Goal: Use online tool/utility: Utilize a website feature to perform a specific function

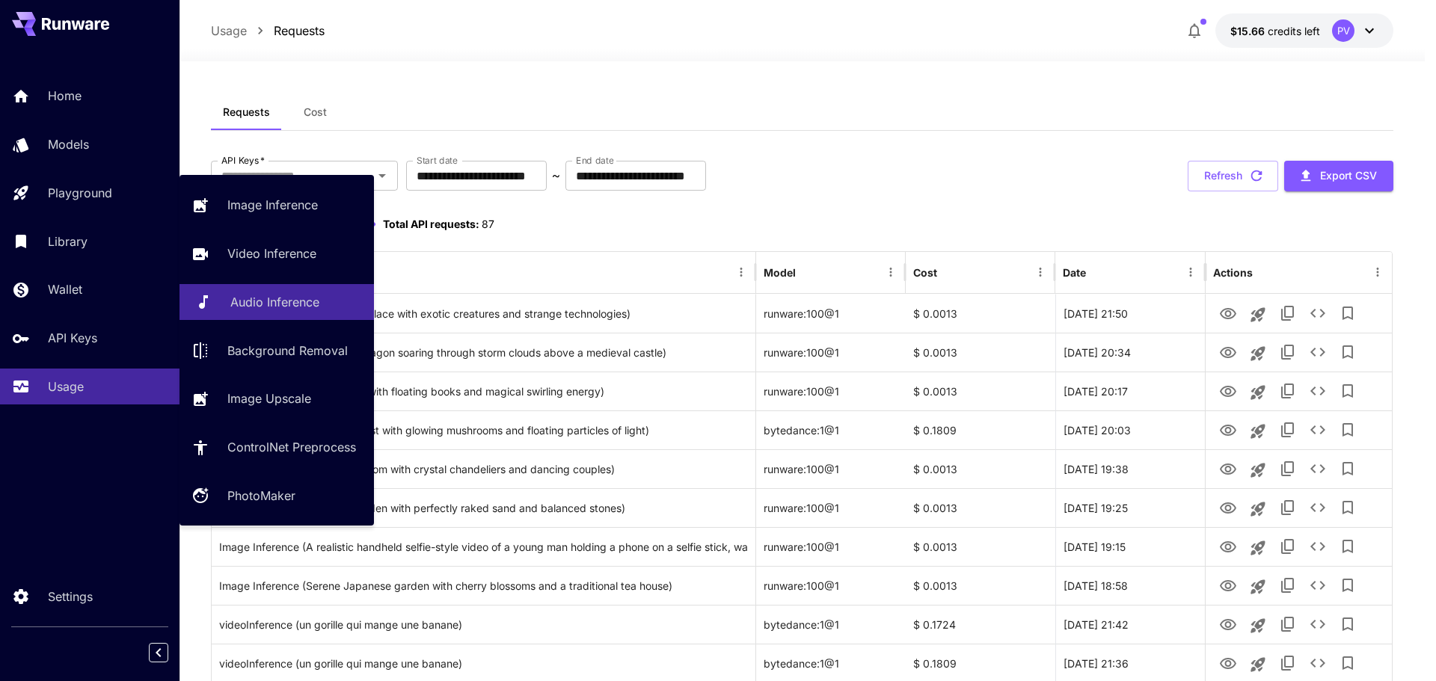
click at [249, 303] on p "Audio Inference" at bounding box center [274, 302] width 89 height 18
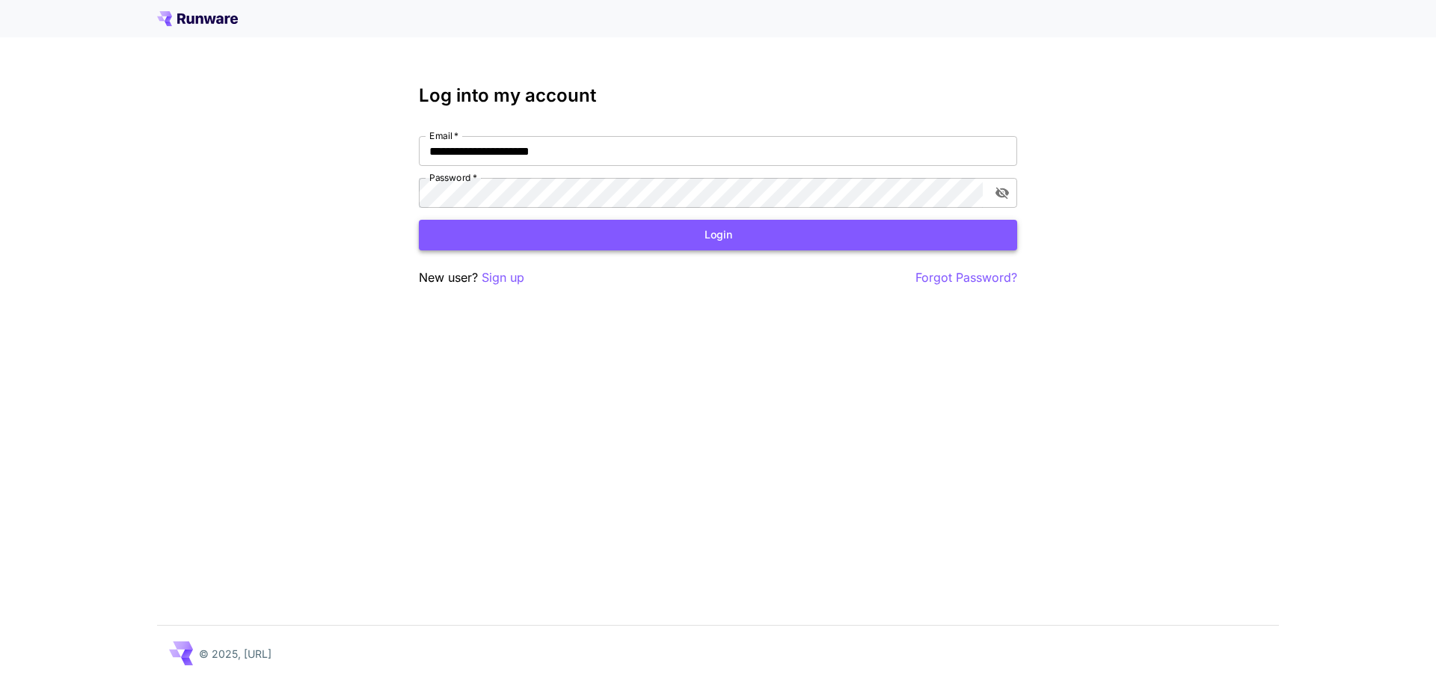
click at [461, 233] on button "Login" at bounding box center [718, 235] width 598 height 31
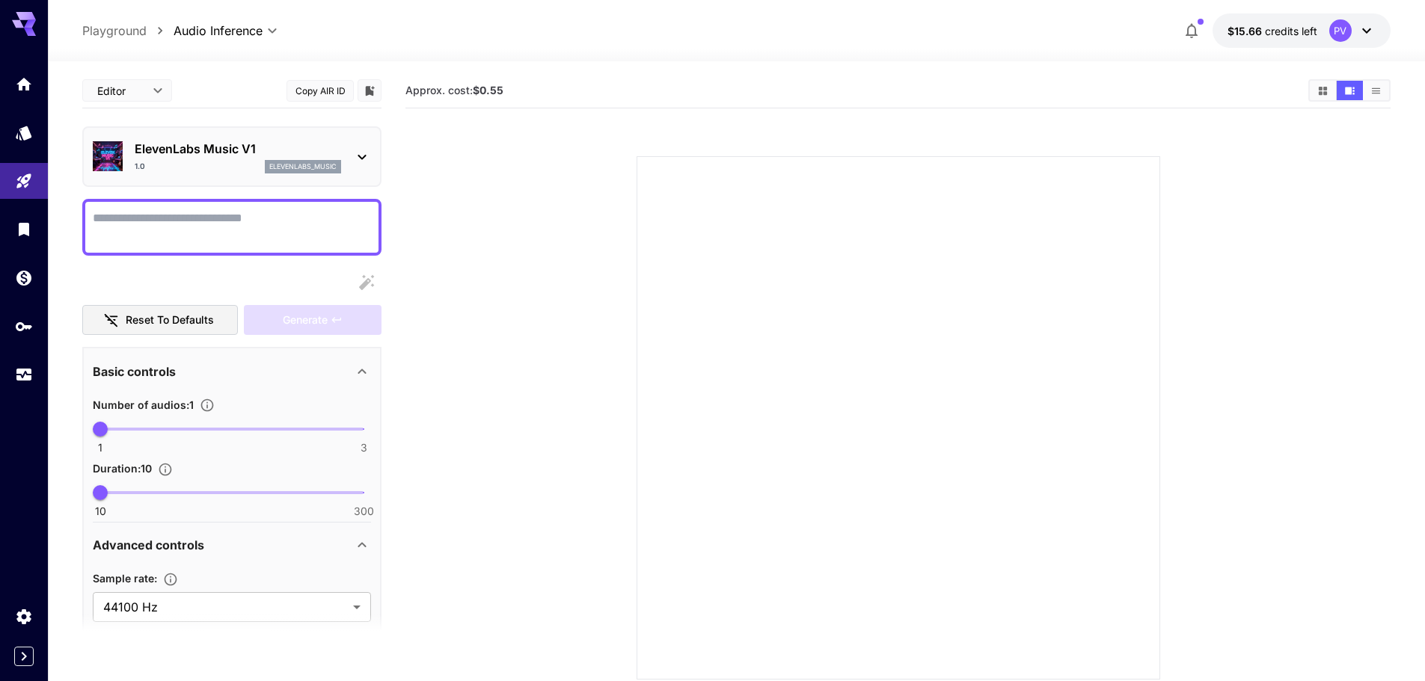
click at [263, 155] on p "ElevenLabs Music V1" at bounding box center [238, 149] width 206 height 18
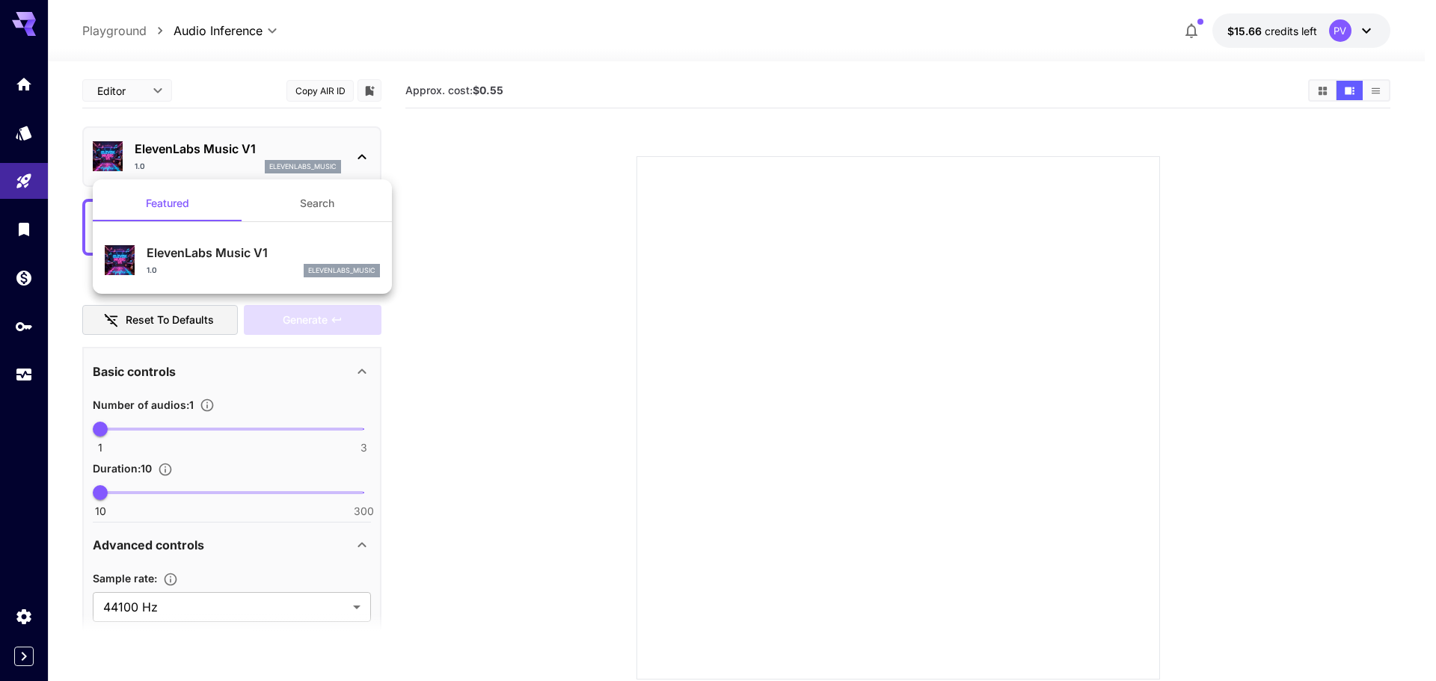
click at [276, 162] on div at bounding box center [718, 340] width 1436 height 681
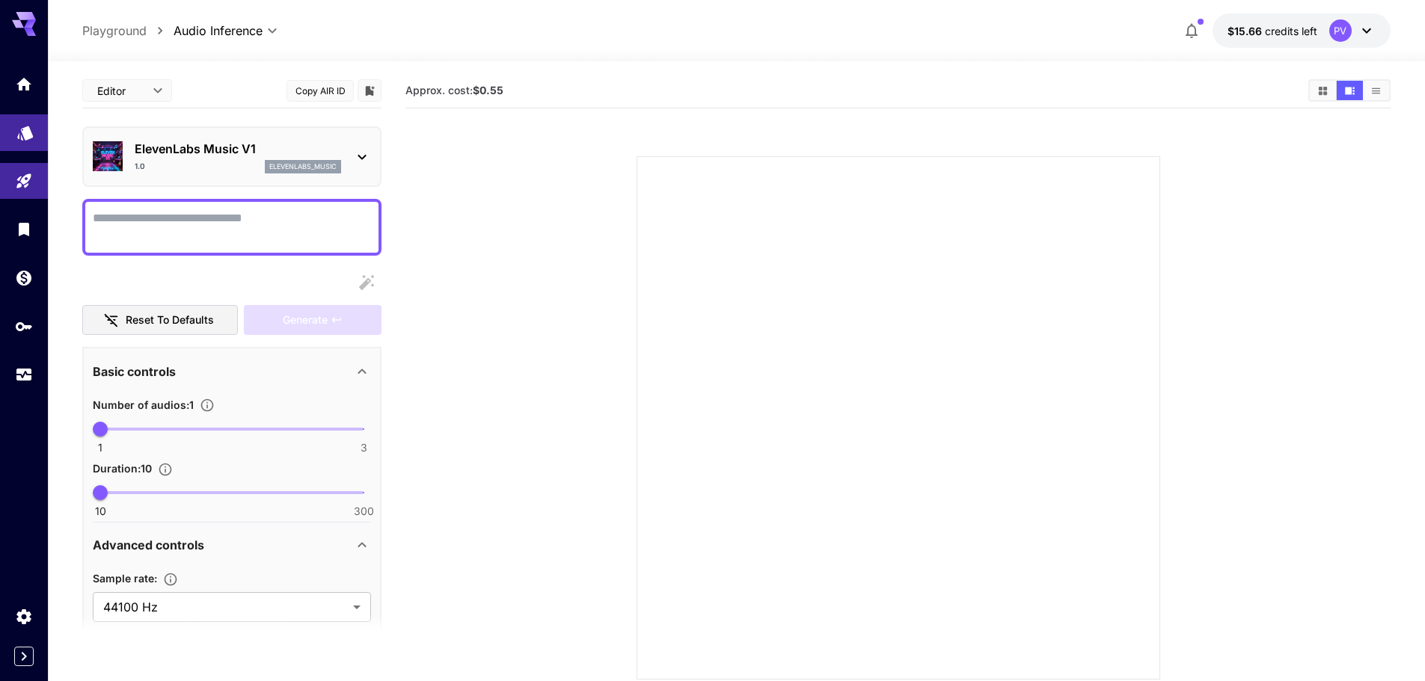
click at [11, 136] on link at bounding box center [24, 132] width 48 height 37
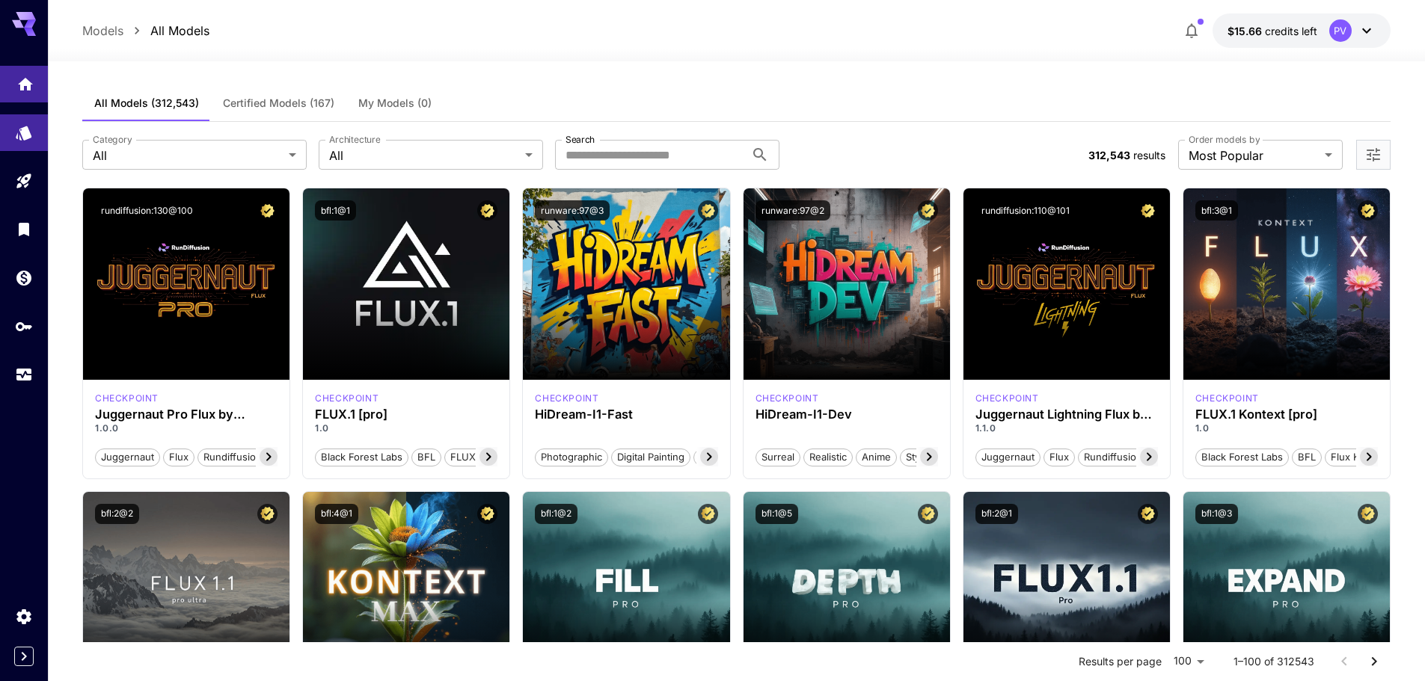
click at [13, 96] on link at bounding box center [24, 84] width 48 height 37
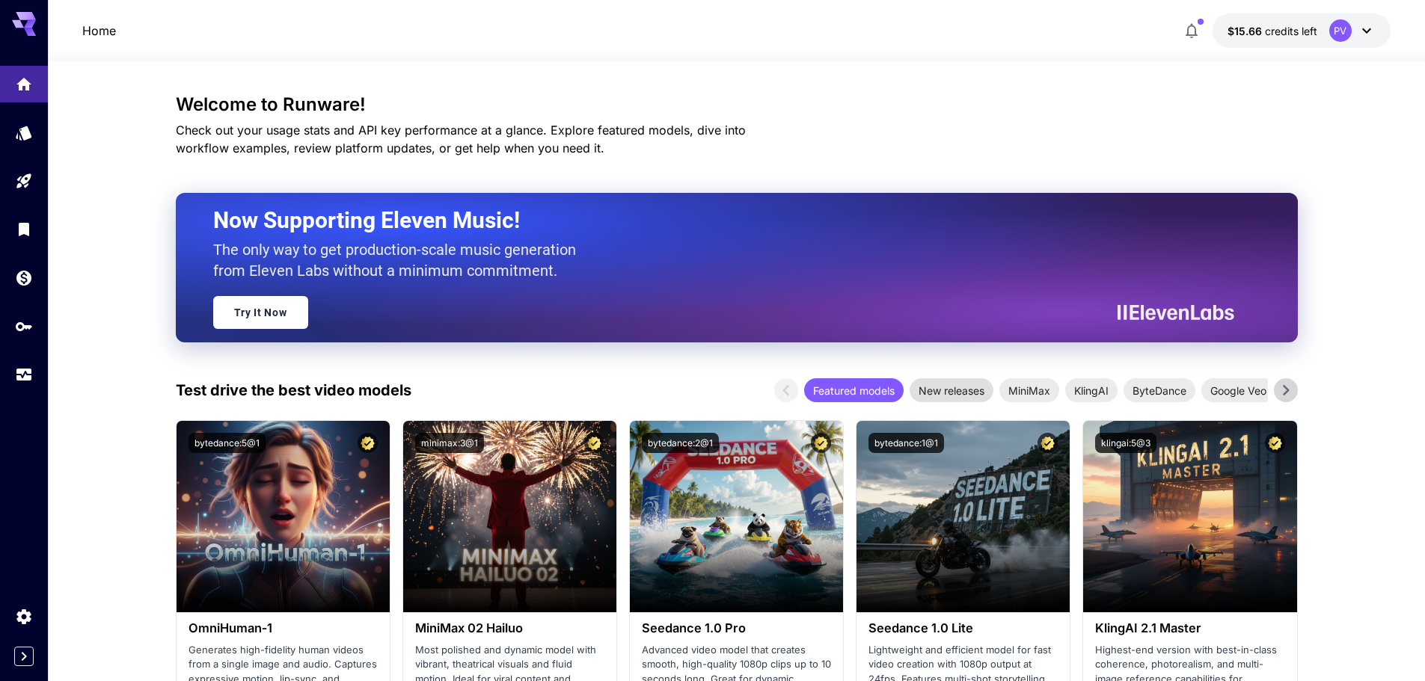
click at [960, 384] on span "New releases" at bounding box center [951, 391] width 84 height 16
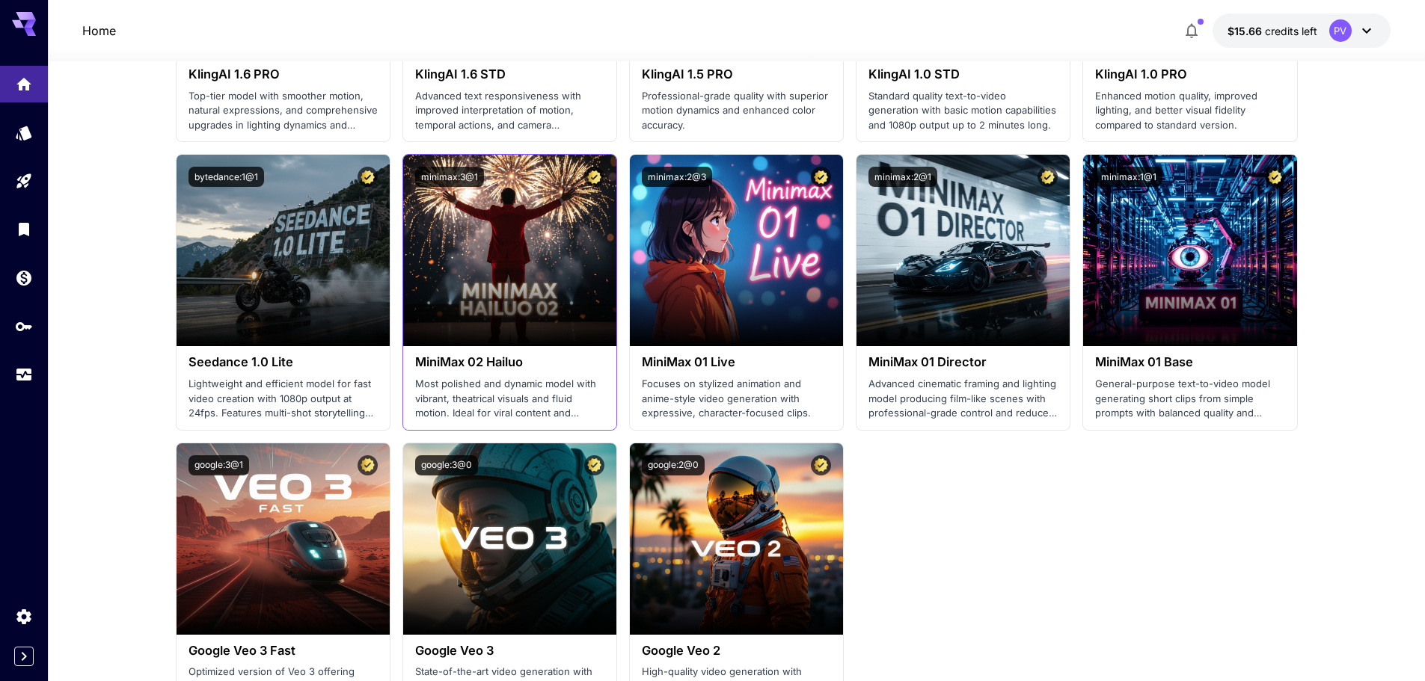
scroll to position [897, 0]
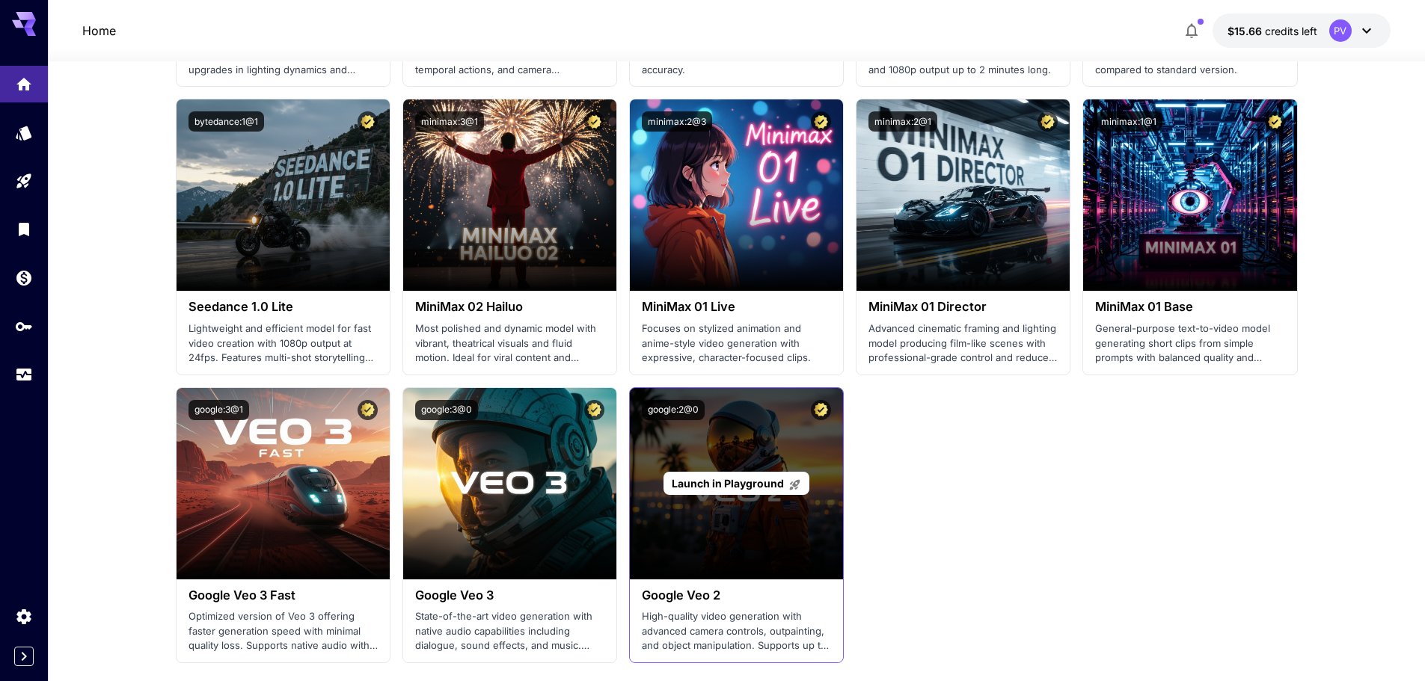
click at [723, 488] on span "Launch in Playground" at bounding box center [728, 483] width 112 height 13
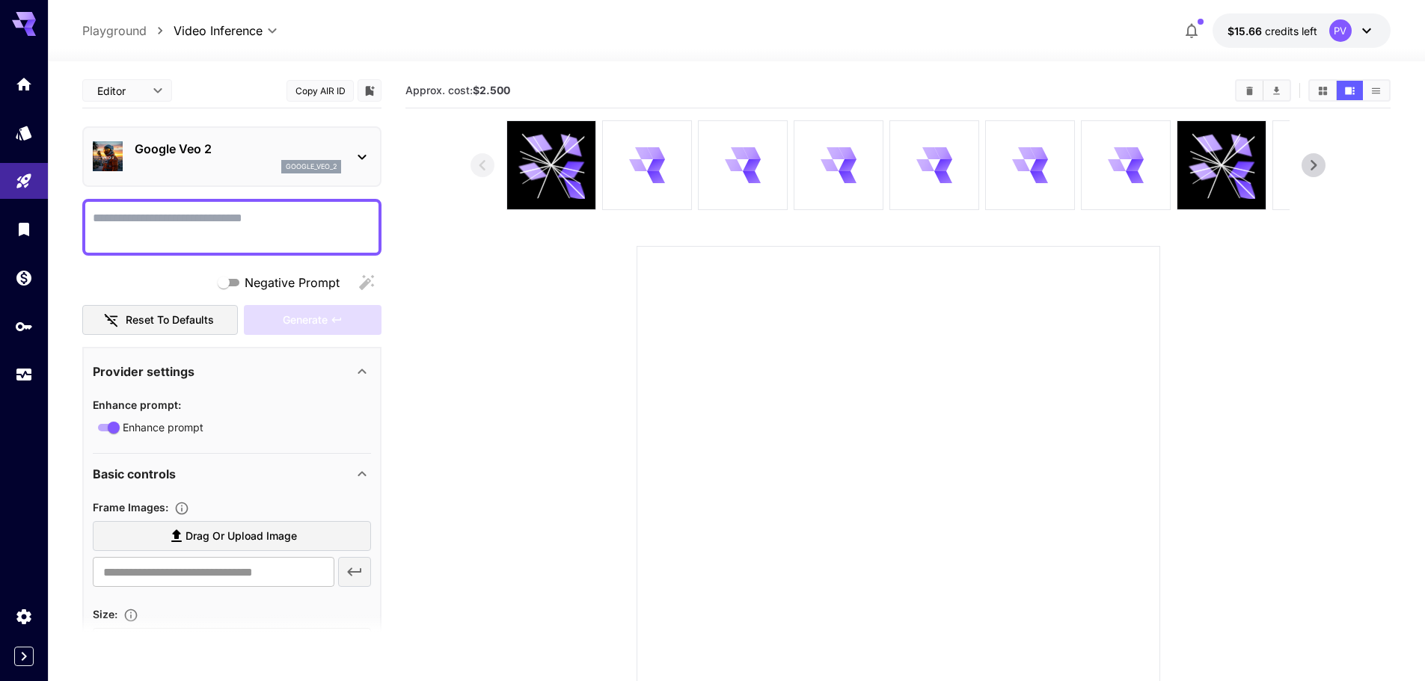
click at [268, 178] on div "Google Veo 2 google_veo_2" at bounding box center [232, 157] width 278 height 46
